Goal: Check status: Check status

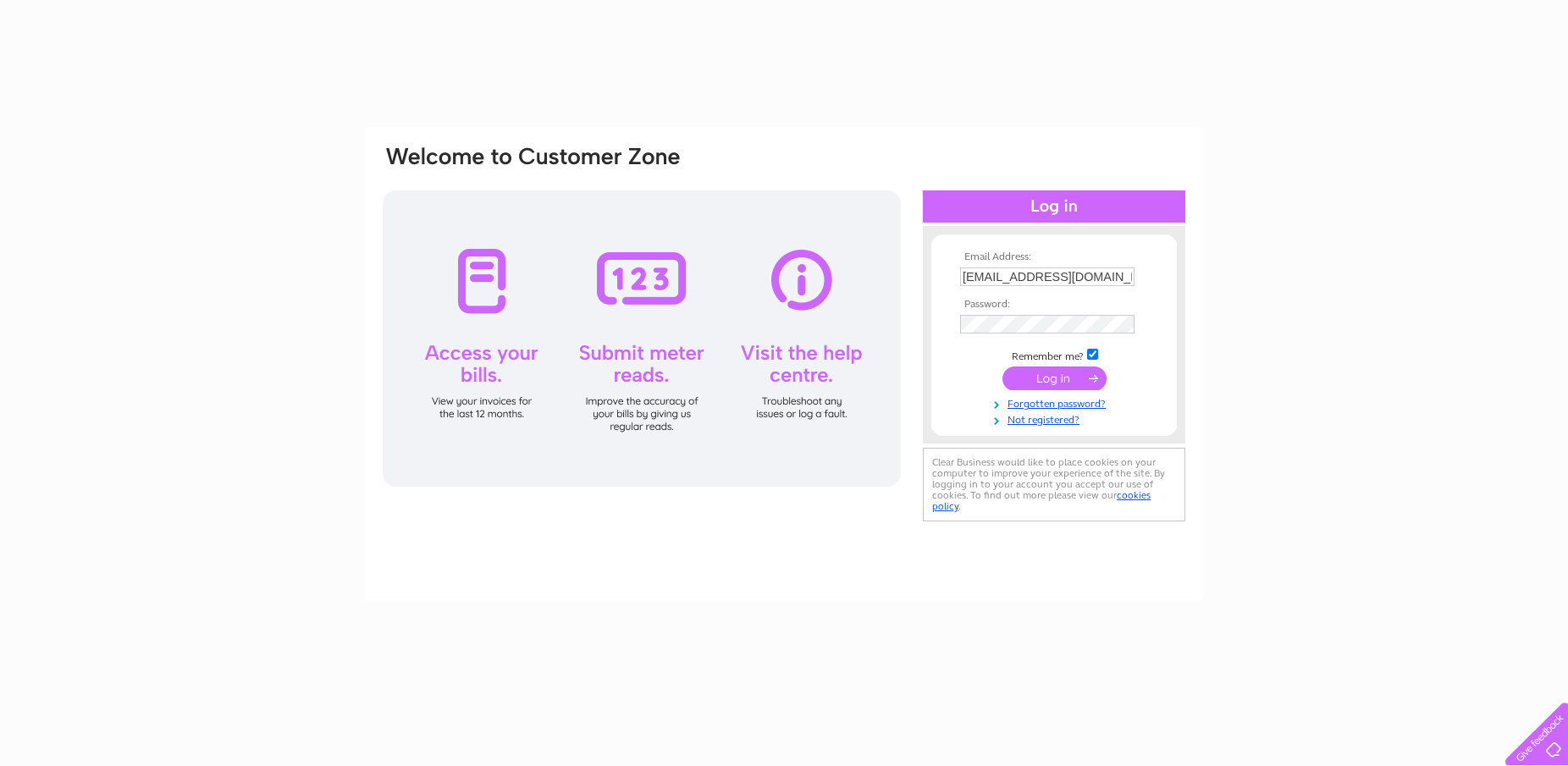
click at [1065, 380] on input "submit" at bounding box center [1054, 378] width 104 height 24
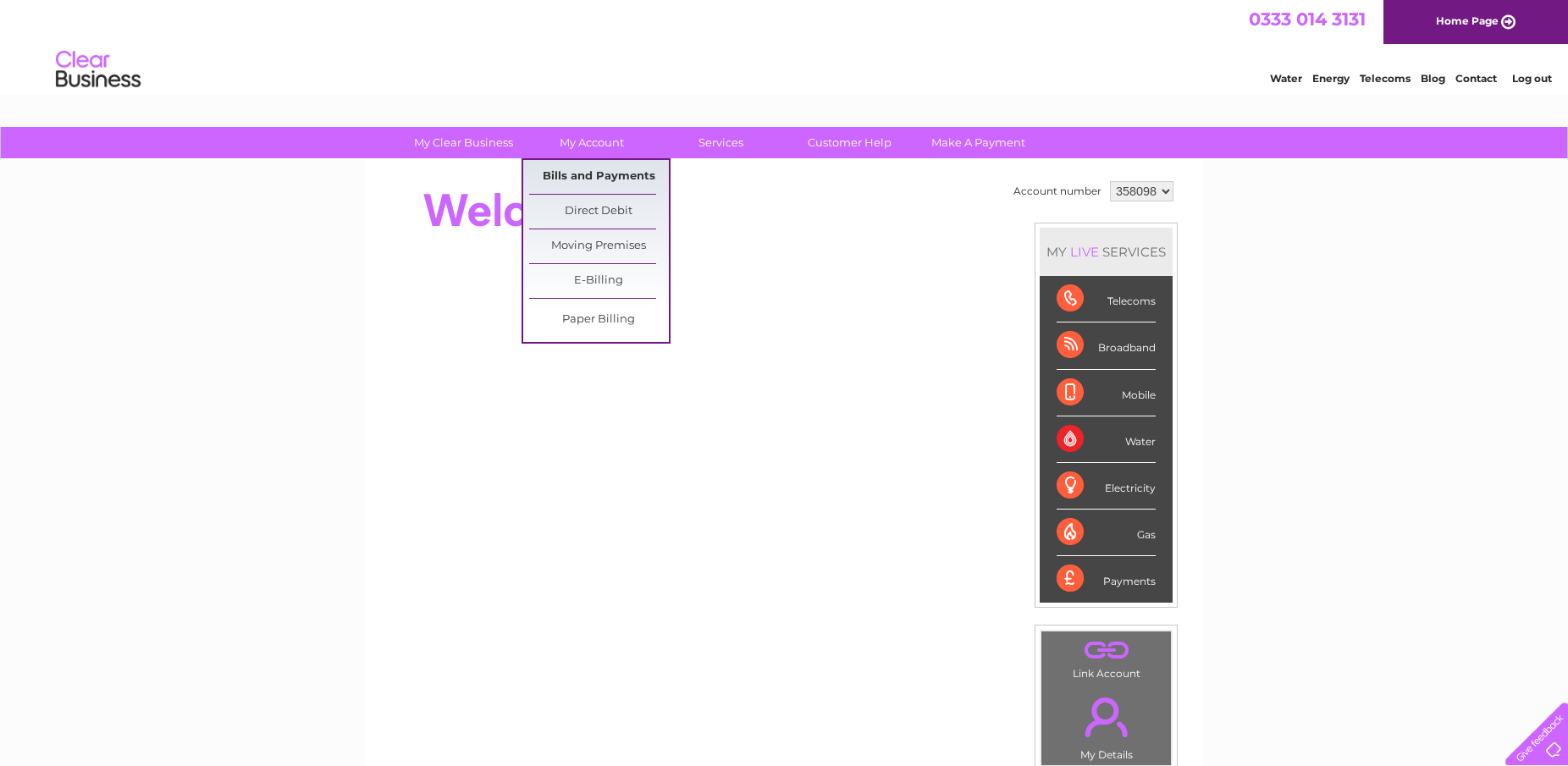
click at [608, 176] on link "Bills and Payments" at bounding box center [599, 177] width 140 height 34
click at [605, 168] on link "Bills and Payments" at bounding box center [599, 177] width 140 height 34
